Goal: Task Accomplishment & Management: Manage account settings

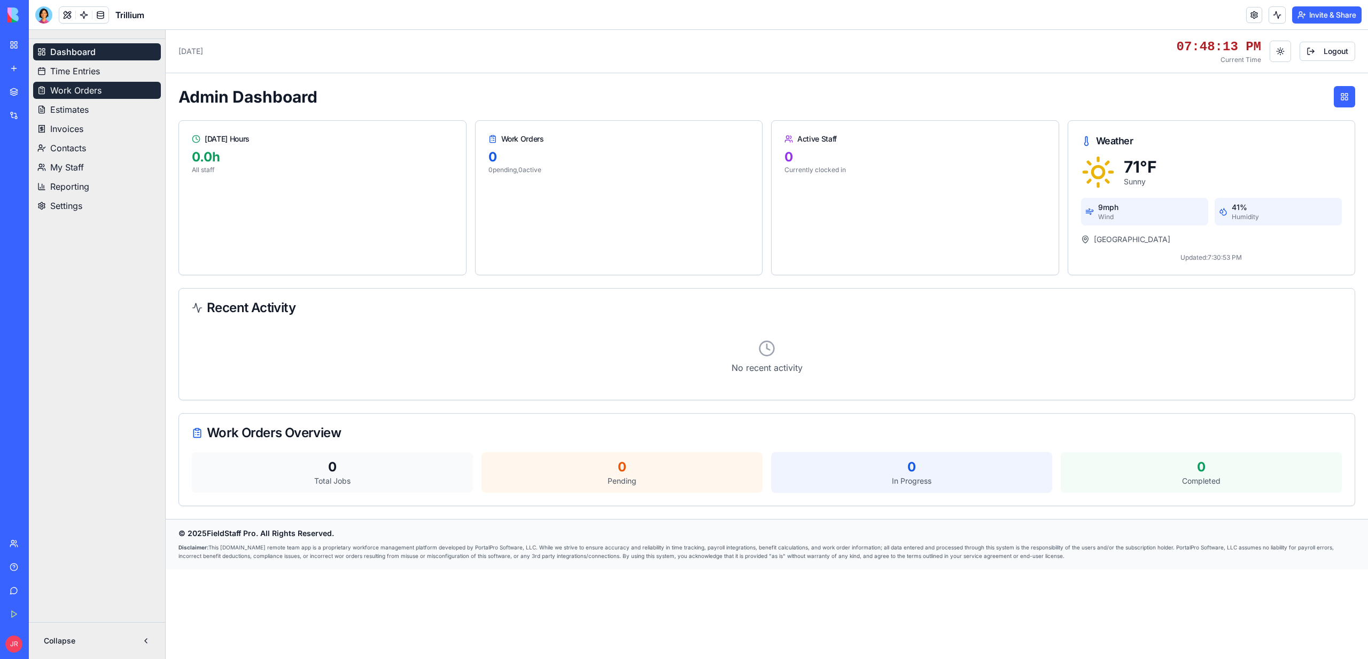
click at [80, 85] on span "Work Orders" at bounding box center [75, 90] width 51 height 13
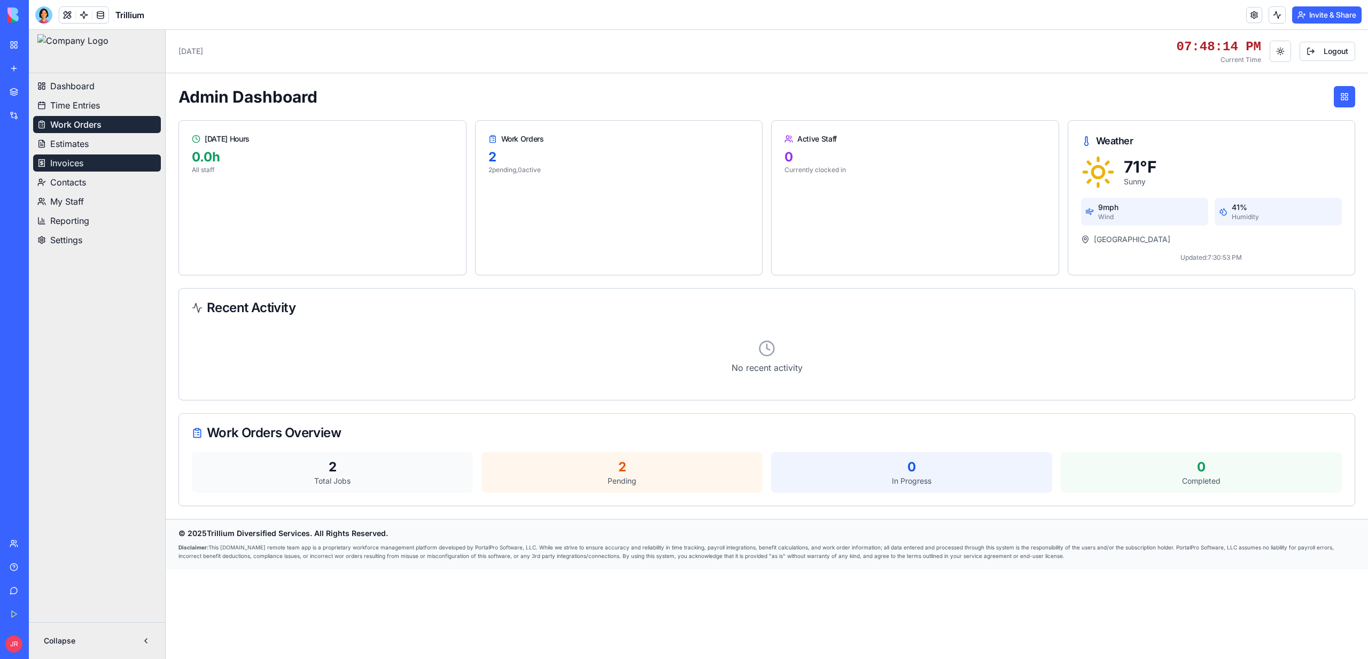
click at [65, 166] on span "Invoices" at bounding box center [66, 163] width 33 height 13
click at [65, 181] on span "Contacts" at bounding box center [68, 182] width 36 height 13
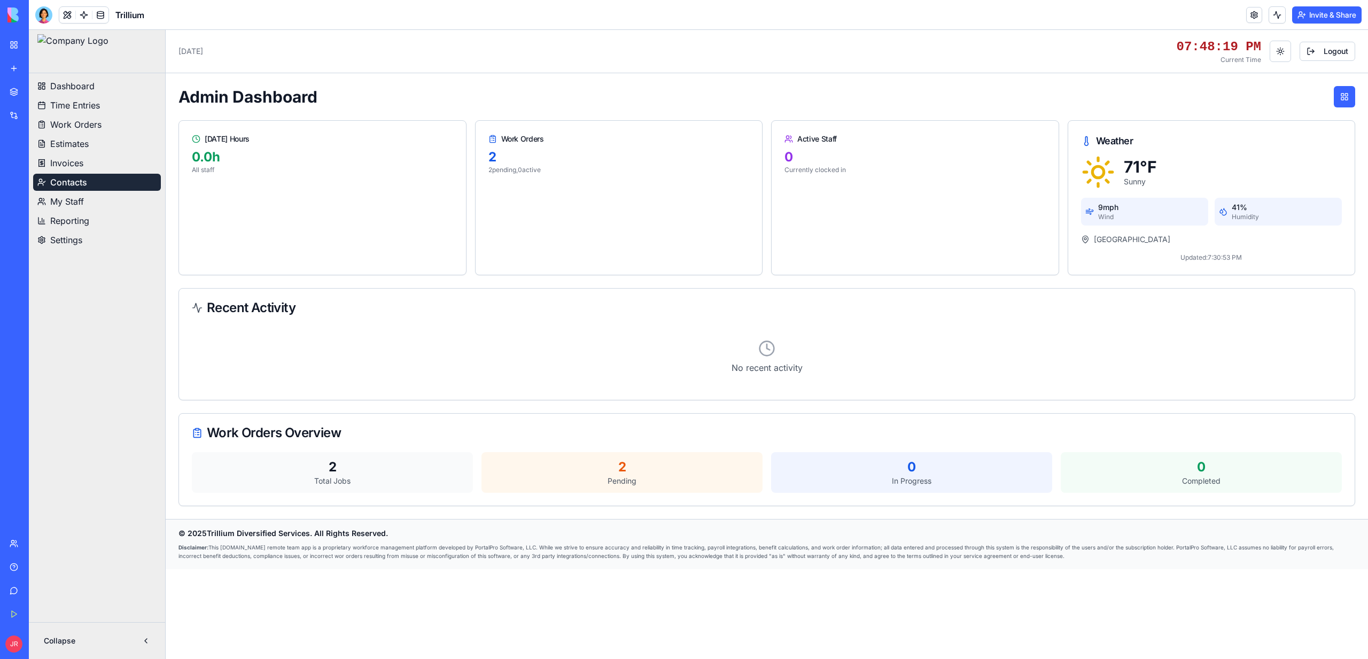
click at [68, 127] on span "Work Orders" at bounding box center [75, 124] width 51 height 13
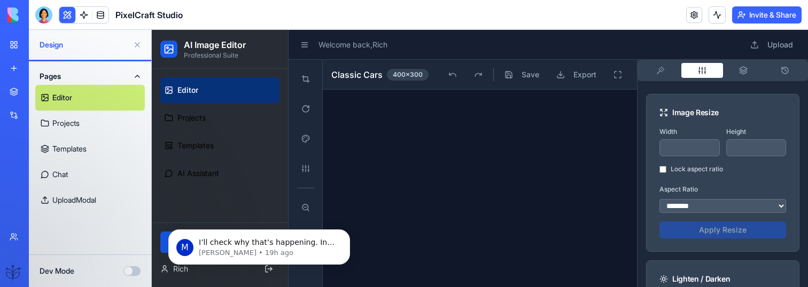
scroll to position [278, 0]
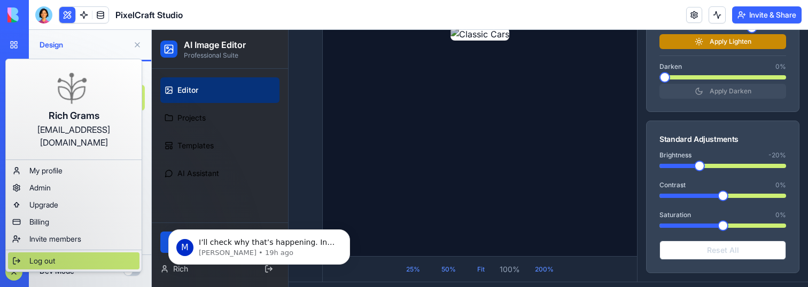
click at [46, 256] on span "Log out" at bounding box center [42, 261] width 26 height 11
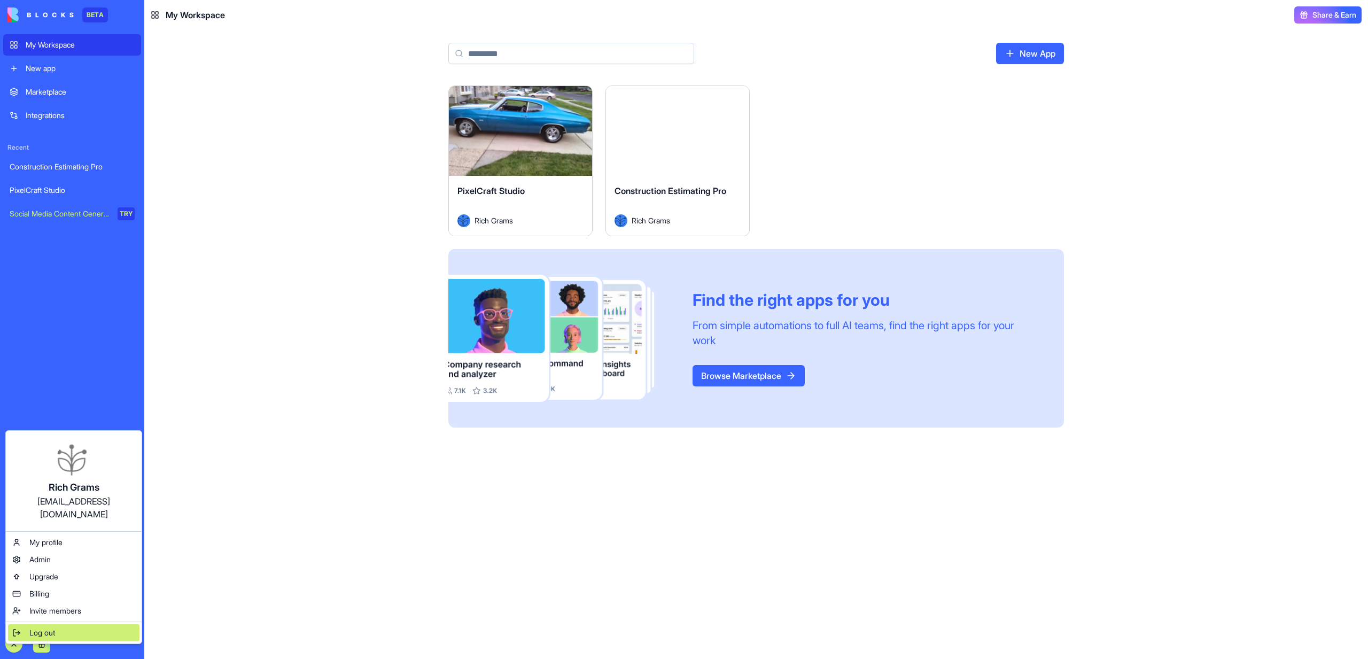
click at [57, 624] on div "Log out" at bounding box center [73, 632] width 131 height 17
